Goal: Find specific fact: Find specific page/section

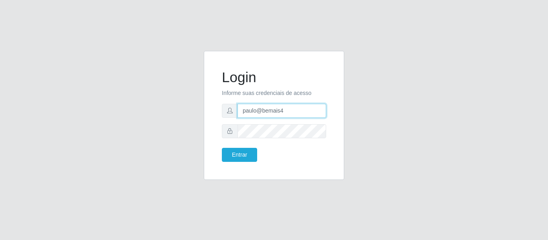
click at [265, 108] on input "paulo@bemais4" at bounding box center [282, 111] width 89 height 14
drag, startPoint x: 293, startPoint y: 110, endPoint x: 226, endPoint y: 108, distance: 66.7
click at [227, 110] on div "paulo@bemais4" at bounding box center [274, 111] width 104 height 14
type input "juliomarques@carone"
click at [222, 148] on button "Entrar" at bounding box center [239, 155] width 35 height 14
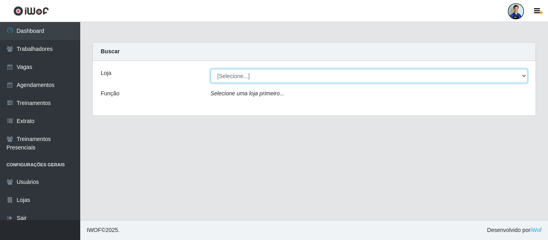
click at [241, 73] on select "[Selecione...] [GEOGRAPHIC_DATA] - [GEOGRAPHIC_DATA] [GEOGRAPHIC_DATA] - [GEOGR…" at bounding box center [369, 76] width 317 height 14
click at [211, 69] on select "[Selecione...] [GEOGRAPHIC_DATA] - [GEOGRAPHIC_DATA] [GEOGRAPHIC_DATA] - [GEOGR…" at bounding box center [369, 76] width 317 height 14
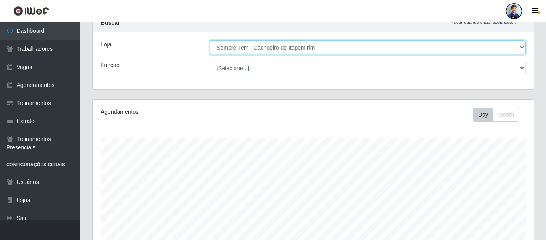
scroll to position [25, 0]
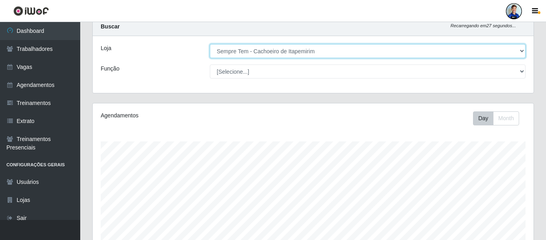
drag, startPoint x: 499, startPoint y: 52, endPoint x: 490, endPoint y: 55, distance: 9.8
click at [499, 52] on select "[Selecione...] [GEOGRAPHIC_DATA] - [GEOGRAPHIC_DATA] [GEOGRAPHIC_DATA] - [GEOGR…" at bounding box center [368, 51] width 316 height 14
click at [266, 50] on select "[Selecione...] [GEOGRAPHIC_DATA] - [GEOGRAPHIC_DATA] [GEOGRAPHIC_DATA] - [GEOGR…" at bounding box center [368, 51] width 316 height 14
click at [210, 44] on select "[Selecione...] [GEOGRAPHIC_DATA] - [GEOGRAPHIC_DATA] [GEOGRAPHIC_DATA] - [GEOGR…" at bounding box center [368, 51] width 316 height 14
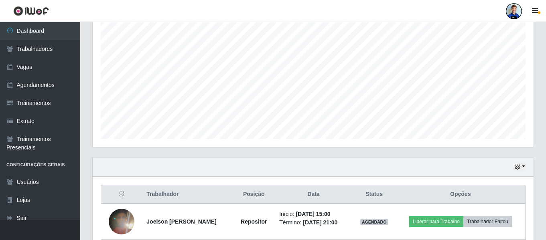
scroll to position [257, 0]
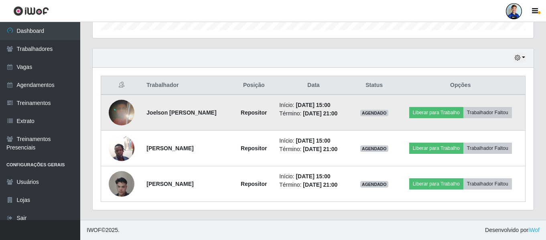
drag, startPoint x: 145, startPoint y: 113, endPoint x: 229, endPoint y: 113, distance: 84.3
click at [229, 113] on td "Joelson [PERSON_NAME]" at bounding box center [188, 113] width 92 height 36
copy strong "Joelson [PERSON_NAME]"
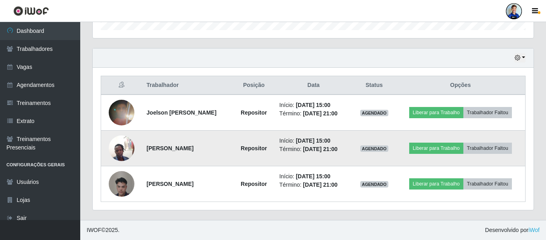
copy strong "Joelson [PERSON_NAME]"
drag, startPoint x: 218, startPoint y: 149, endPoint x: 141, endPoint y: 148, distance: 76.3
click at [142, 148] on td "[PERSON_NAME]" at bounding box center [188, 149] width 92 height 36
copy strong "[PERSON_NAME]"
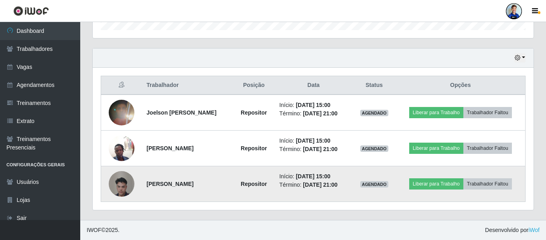
click at [185, 185] on strong "[PERSON_NAME]" at bounding box center [169, 184] width 47 height 6
click at [193, 183] on strong "[PERSON_NAME]" at bounding box center [169, 184] width 47 height 6
drag, startPoint x: 209, startPoint y: 185, endPoint x: 143, endPoint y: 187, distance: 66.2
click at [143, 187] on td "[PERSON_NAME]" at bounding box center [188, 185] width 92 height 36
copy strong "[PERSON_NAME]"
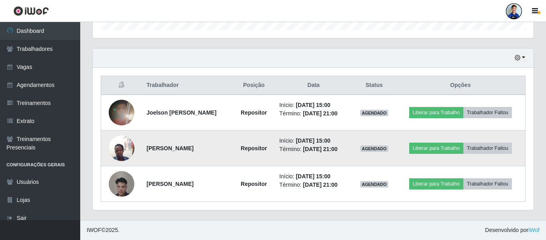
scroll to position [0, 0]
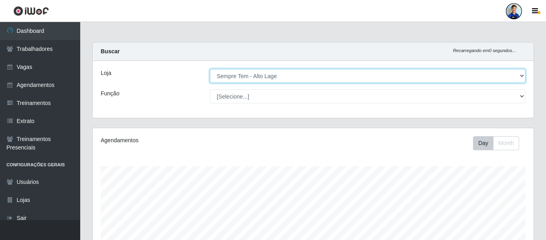
click at [332, 75] on select "[Selecione...] [GEOGRAPHIC_DATA] - [GEOGRAPHIC_DATA] [GEOGRAPHIC_DATA] - [GEOGR…" at bounding box center [368, 76] width 316 height 14
click at [210, 69] on select "[Selecione...] [GEOGRAPHIC_DATA] - [GEOGRAPHIC_DATA] [GEOGRAPHIC_DATA] - [GEOGR…" at bounding box center [368, 76] width 316 height 14
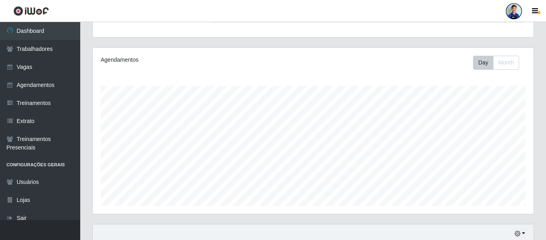
scroll to position [185, 0]
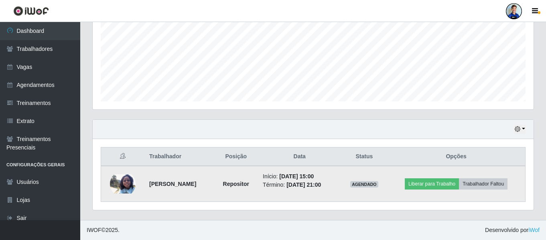
drag, startPoint x: 214, startPoint y: 185, endPoint x: 145, endPoint y: 187, distance: 68.7
click at [145, 187] on td "[PERSON_NAME]" at bounding box center [178, 184] width 69 height 36
copy strong "[PERSON_NAME]"
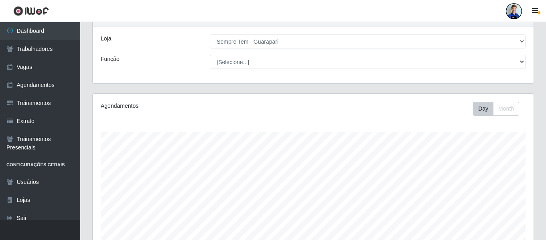
scroll to position [0, 0]
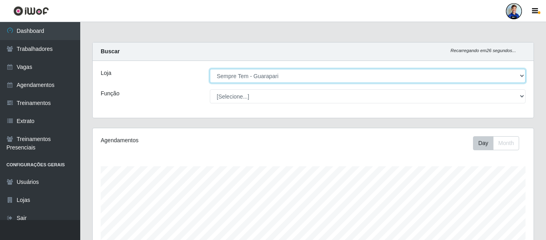
click at [300, 74] on select "[Selecione...] [GEOGRAPHIC_DATA] - [GEOGRAPHIC_DATA] [GEOGRAPHIC_DATA] - [GEOGR…" at bounding box center [368, 76] width 316 height 14
click at [269, 79] on select "[Selecione...] [GEOGRAPHIC_DATA] - [GEOGRAPHIC_DATA] [GEOGRAPHIC_DATA] - [GEOGR…" at bounding box center [368, 76] width 316 height 14
click at [210, 69] on select "[Selecione...] [GEOGRAPHIC_DATA] - [GEOGRAPHIC_DATA] [GEOGRAPHIC_DATA] - [GEOGR…" at bounding box center [368, 76] width 316 height 14
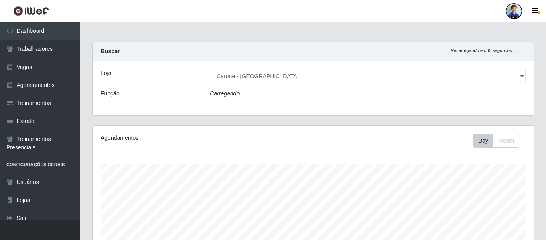
click at [148, 91] on div "Função" at bounding box center [149, 96] width 109 height 12
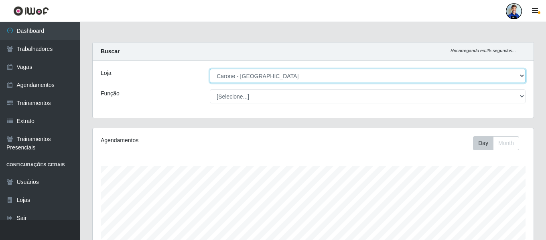
click at [496, 76] on select "[Selecione...] [GEOGRAPHIC_DATA] - [GEOGRAPHIC_DATA] [GEOGRAPHIC_DATA] - [GEOGR…" at bounding box center [368, 76] width 316 height 14
select select "533"
click at [210, 69] on select "[Selecione...] [GEOGRAPHIC_DATA] - [GEOGRAPHIC_DATA] [GEOGRAPHIC_DATA] - [GEOGR…" at bounding box center [368, 76] width 316 height 14
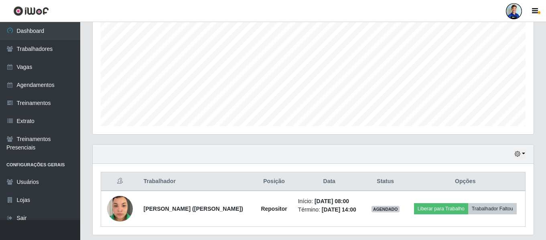
scroll to position [185, 0]
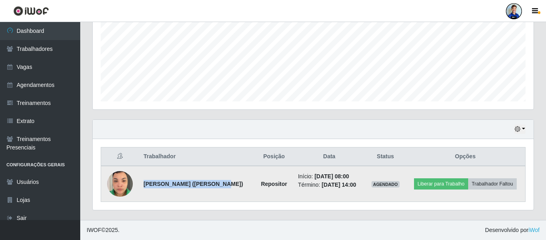
drag, startPoint x: 157, startPoint y: 183, endPoint x: 212, endPoint y: 186, distance: 55.9
click at [212, 186] on strong "[PERSON_NAME] ([PERSON_NAME])" at bounding box center [194, 184] width 100 height 6
copy strong "[PERSON_NAME]"
